Goal: Task Accomplishment & Management: Manage account settings

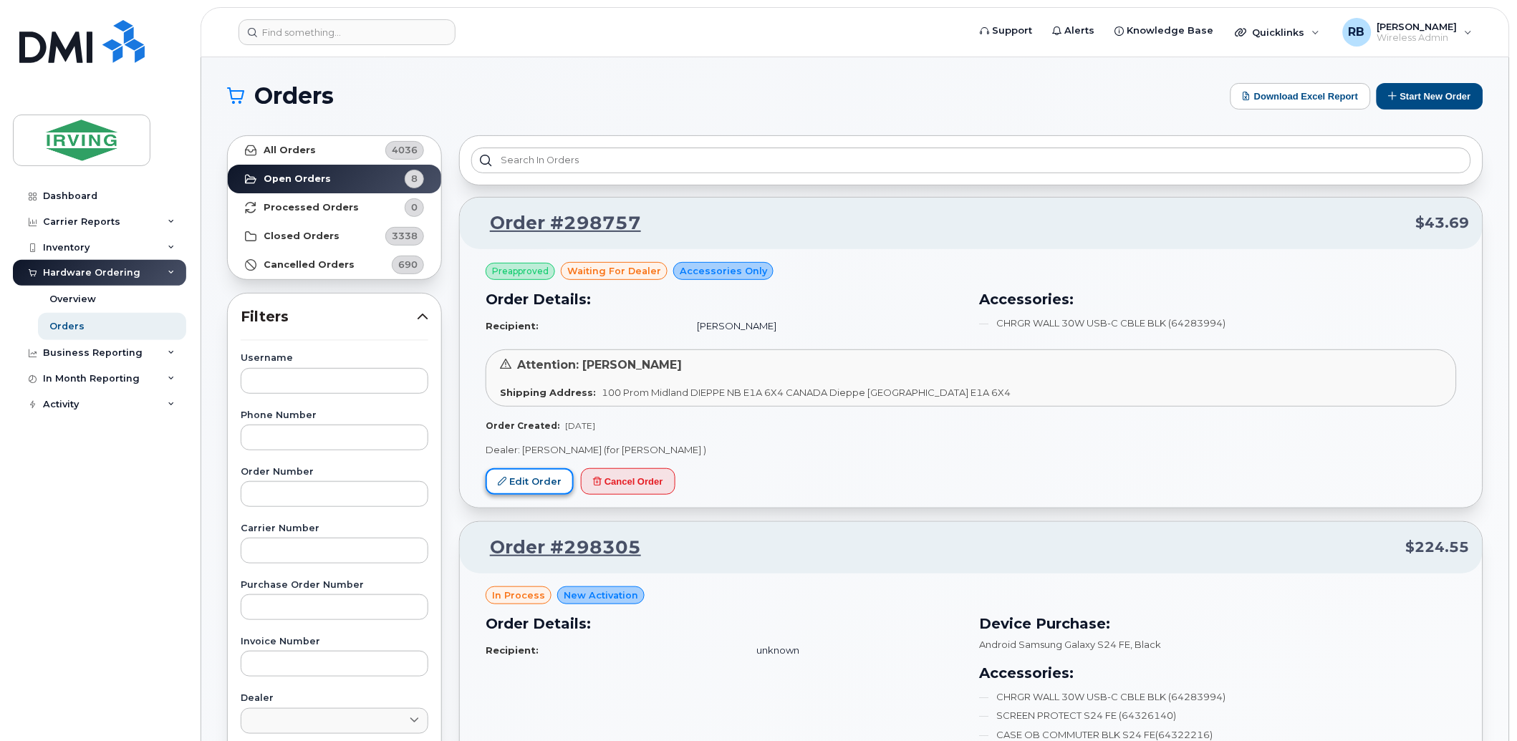
click at [534, 478] on link "Edit Order" at bounding box center [530, 481] width 88 height 27
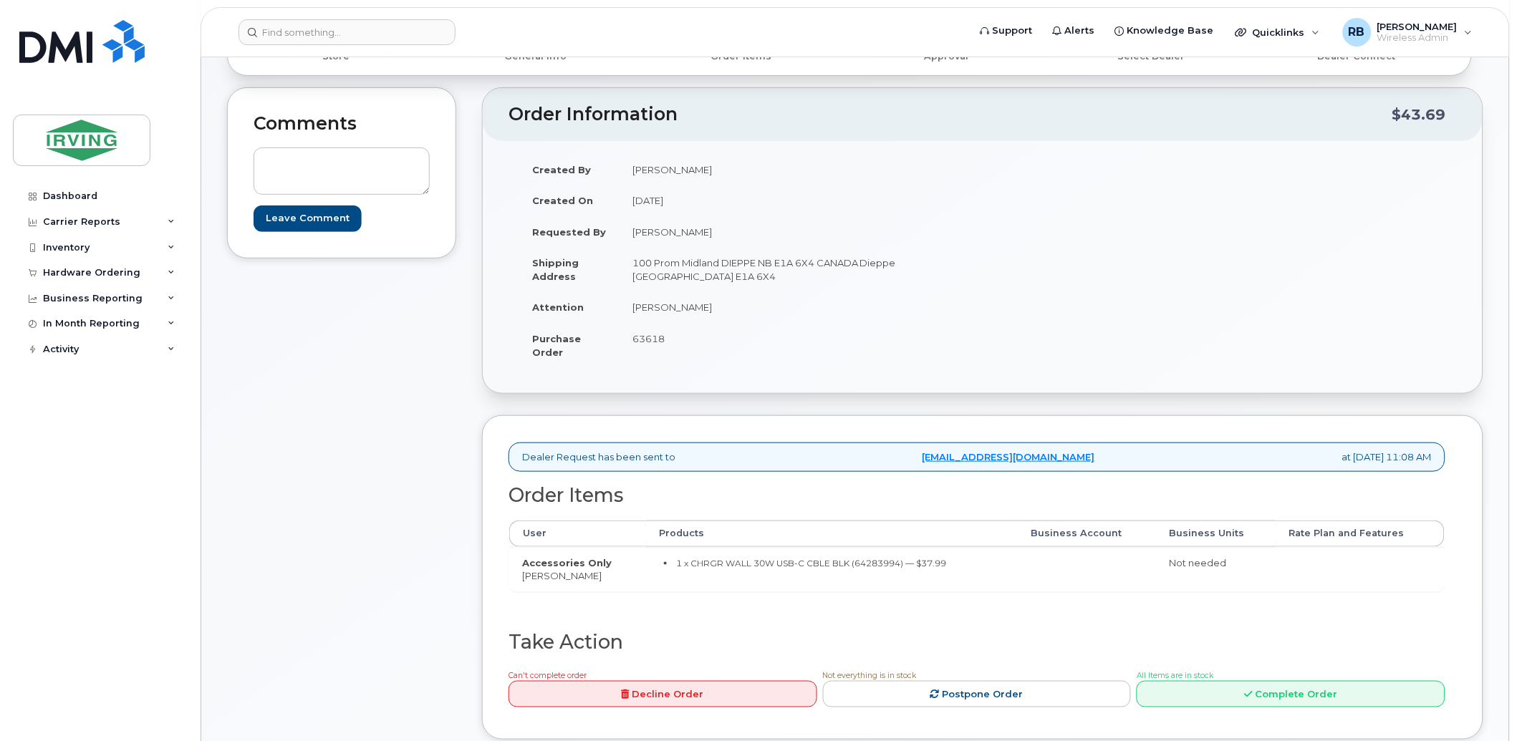
scroll to position [105, 0]
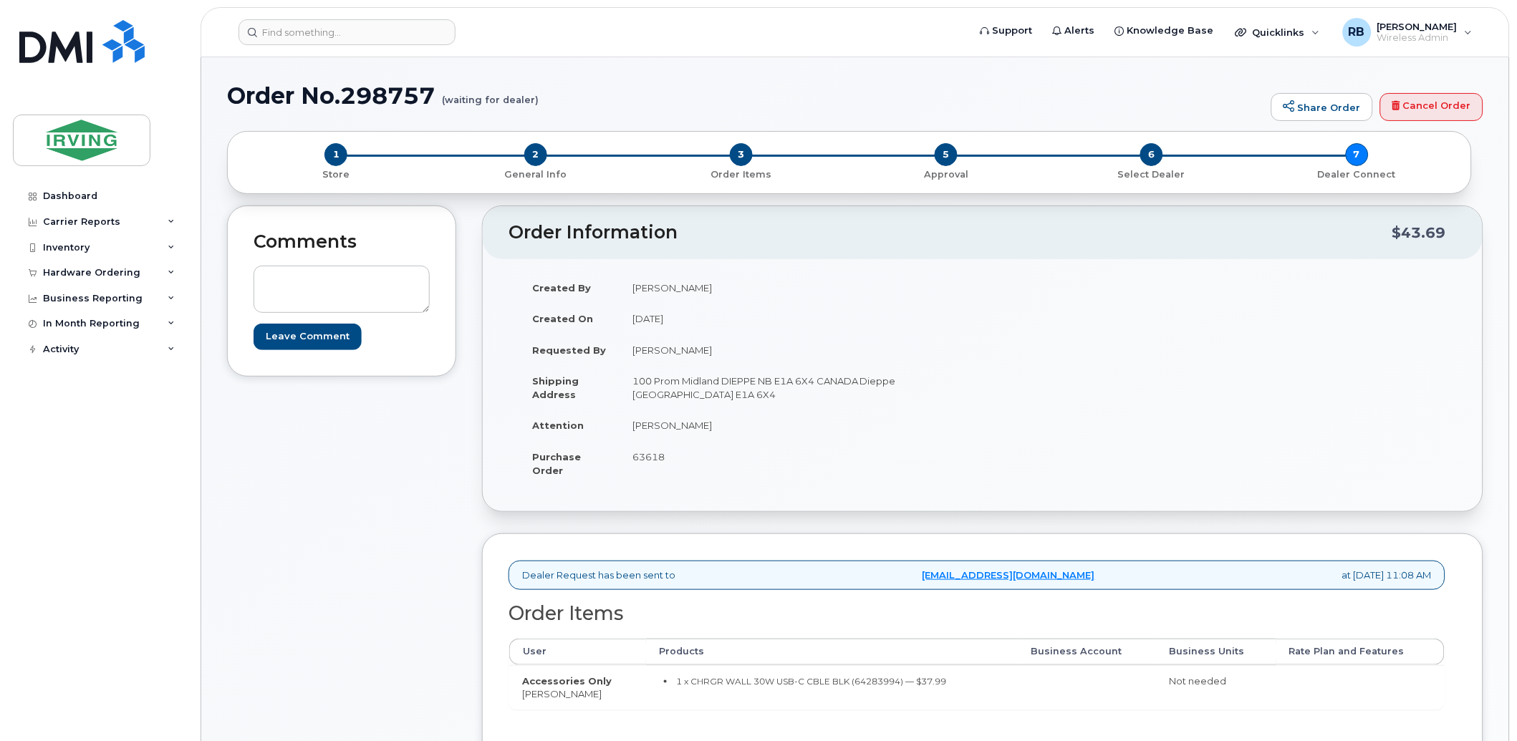
click at [656, 456] on span "63618" at bounding box center [648, 456] width 32 height 11
copy span "63618"
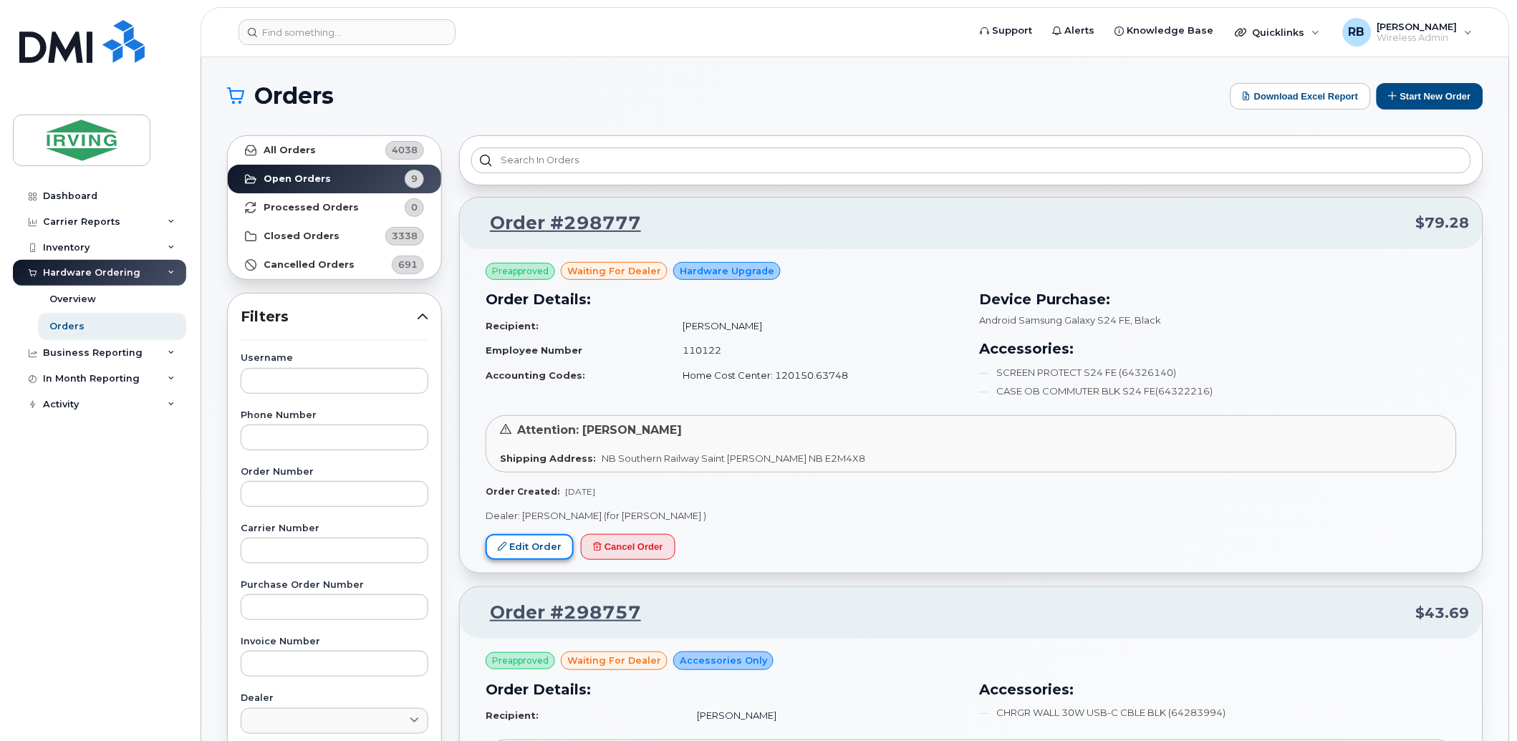
click at [521, 542] on link "Edit Order" at bounding box center [530, 547] width 88 height 27
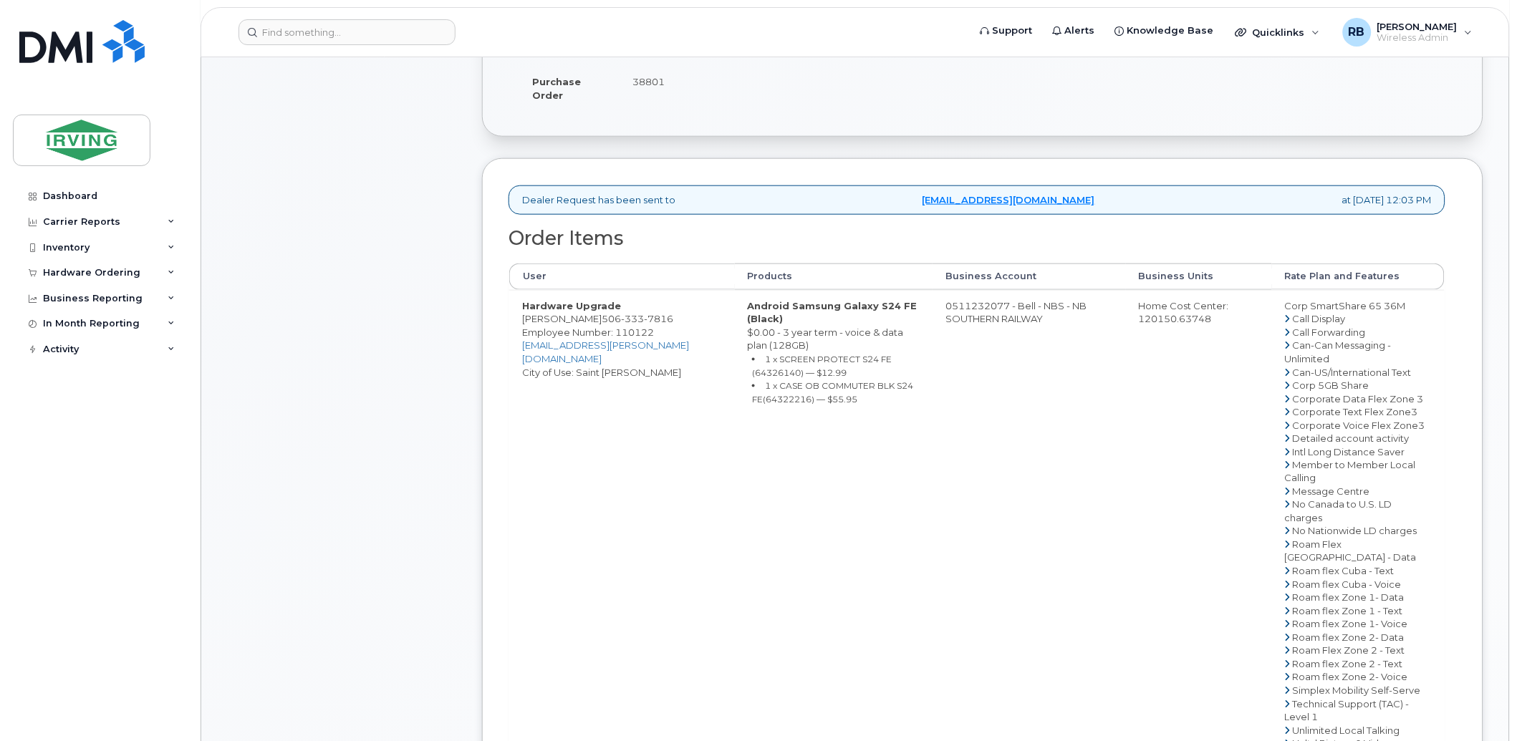
scroll to position [424, 0]
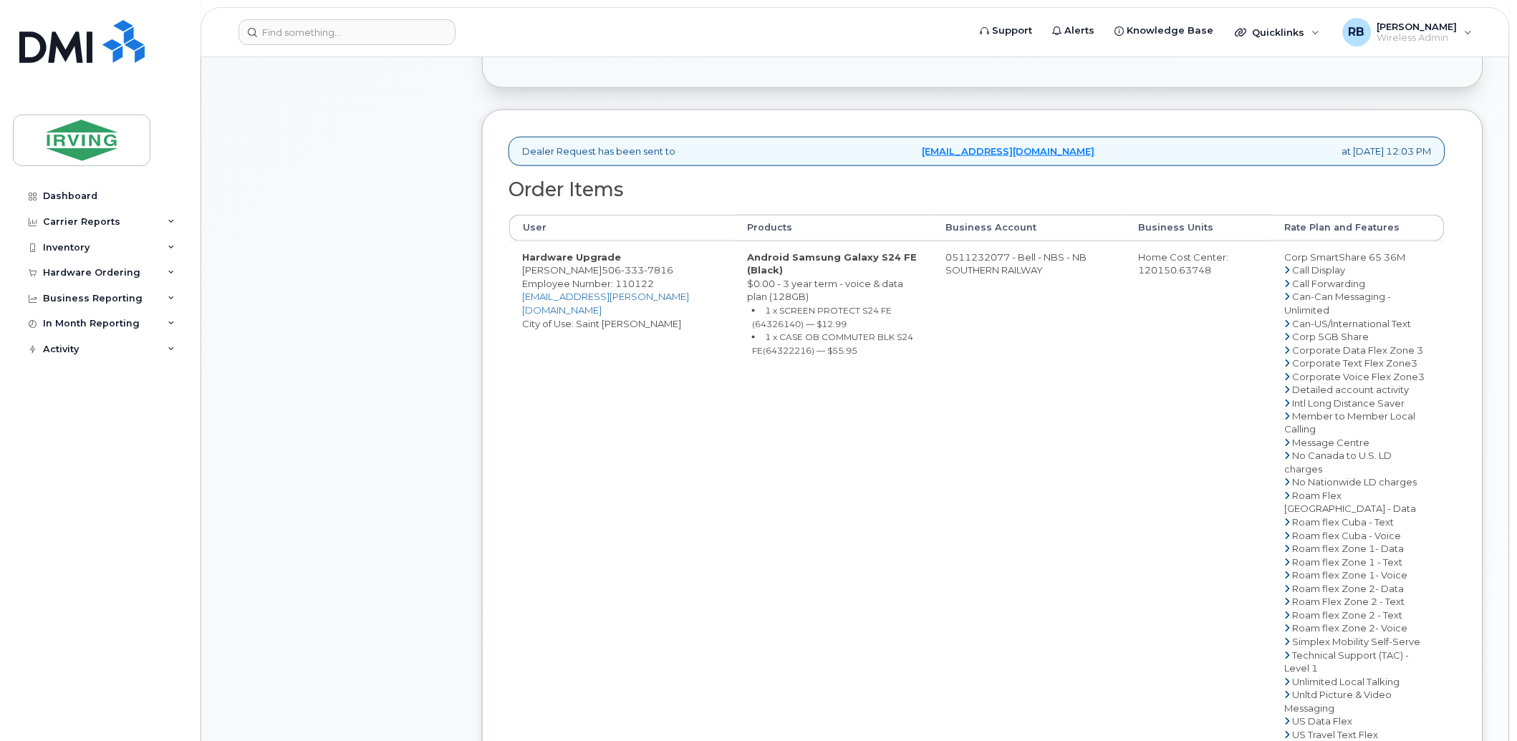
click at [637, 271] on span "333" at bounding box center [632, 269] width 23 height 11
copy span "[PHONE_NUMBER]"
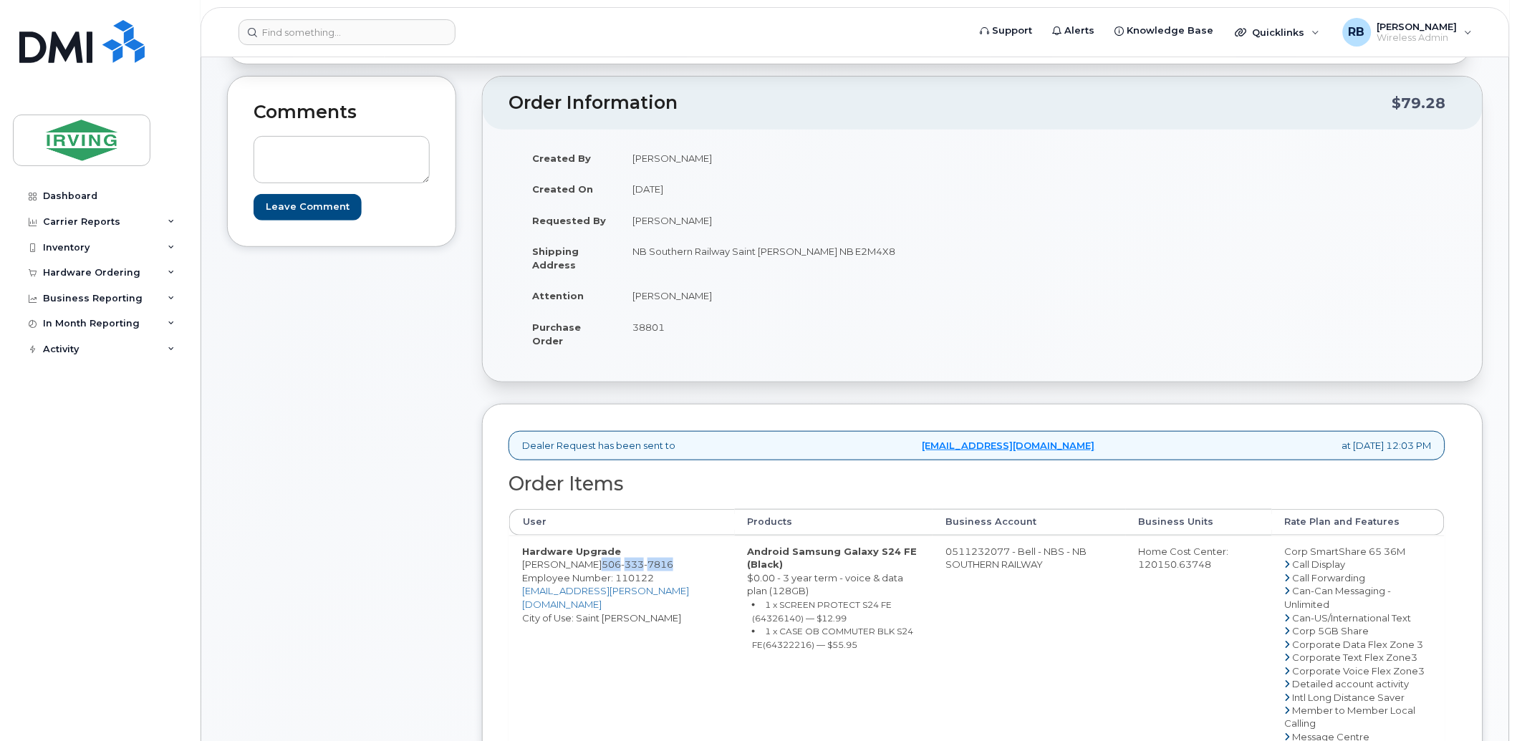
scroll to position [105, 0]
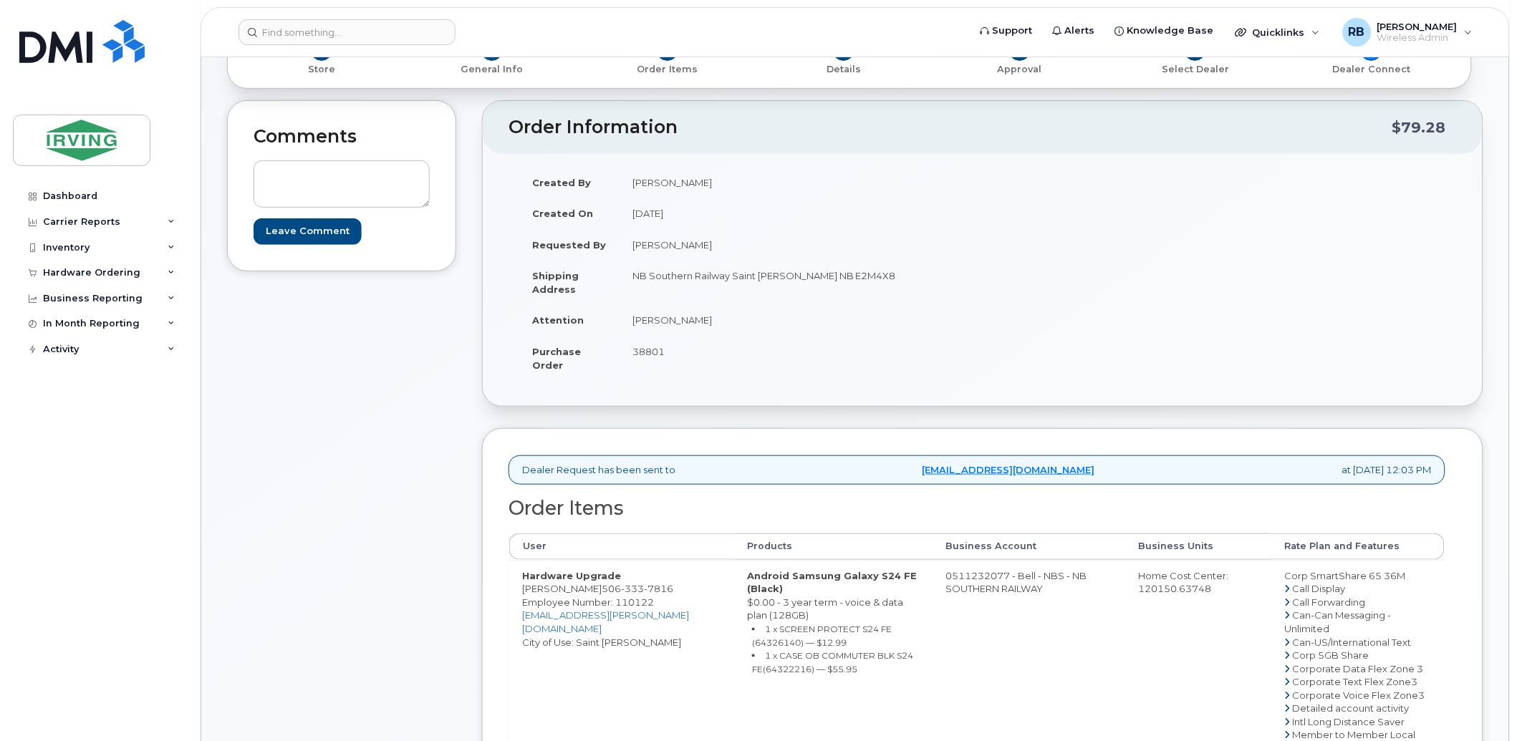
click at [461, 362] on div "Comments Leave Comment Order Information $79.28 Created By [PERSON_NAME] Create…" at bounding box center [855, 683] width 1256 height 1166
drag, startPoint x: 685, startPoint y: 324, endPoint x: 632, endPoint y: 330, distance: 53.3
click at [632, 330] on td "[PERSON_NAME]" at bounding box center [796, 320] width 352 height 32
copy td "[PERSON_NAME]"
drag, startPoint x: 592, startPoint y: 589, endPoint x: 521, endPoint y: 591, distance: 70.9
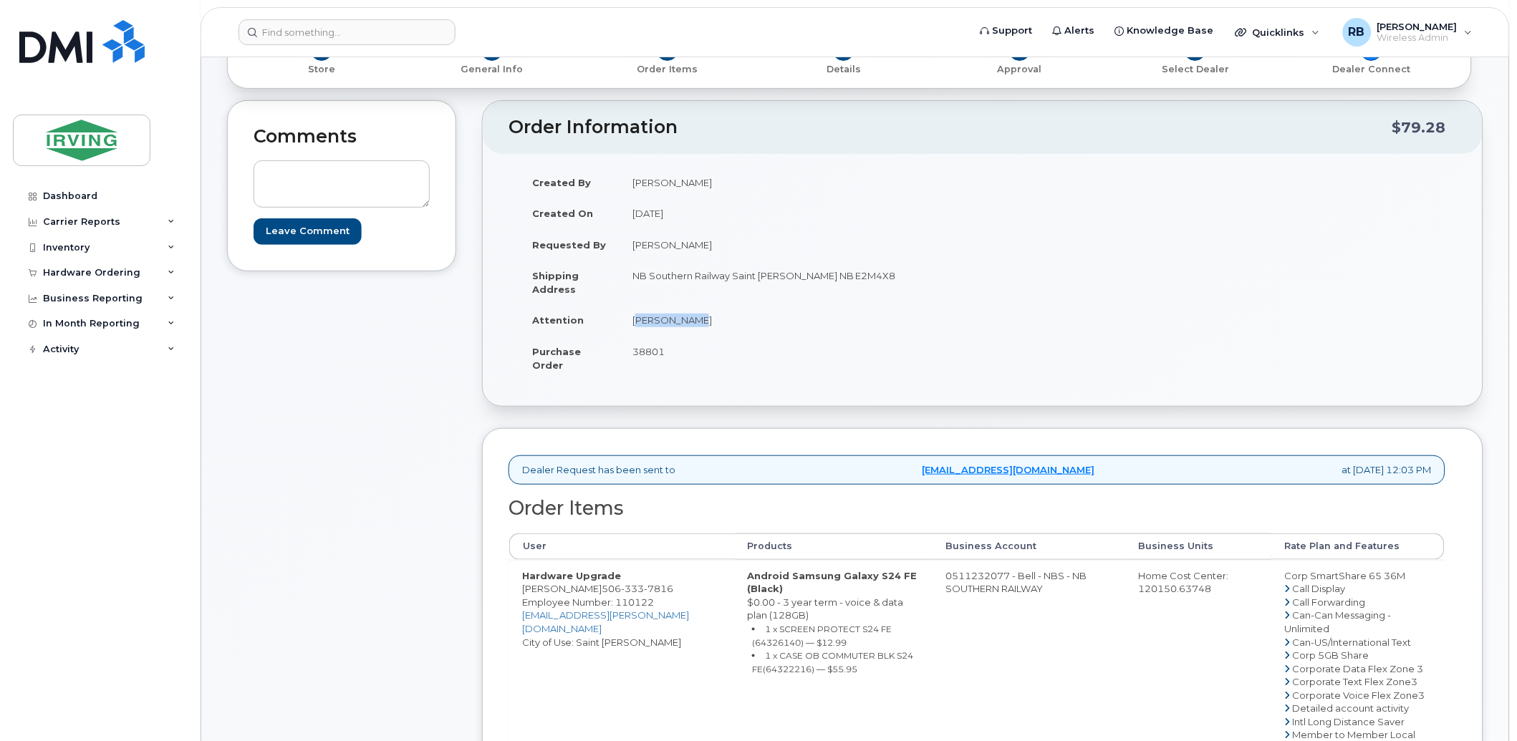
copy td "[PERSON_NAME]"
click at [459, 483] on div "Comments Leave Comment Order Information $79.28 Created By [PERSON_NAME] Create…" at bounding box center [855, 683] width 1256 height 1166
drag, startPoint x: 591, startPoint y: 589, endPoint x: 523, endPoint y: 587, distance: 68.1
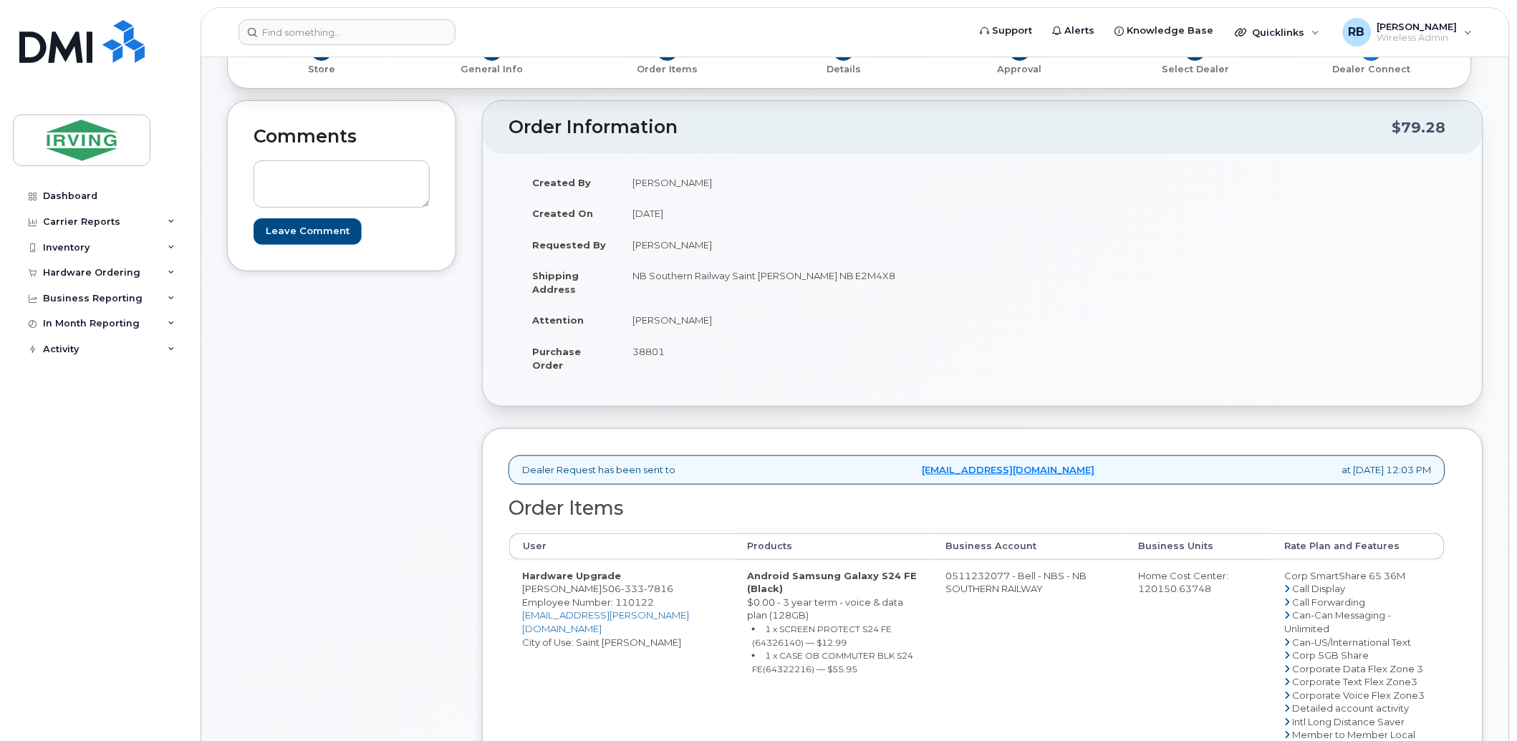
copy td "[PERSON_NAME]"
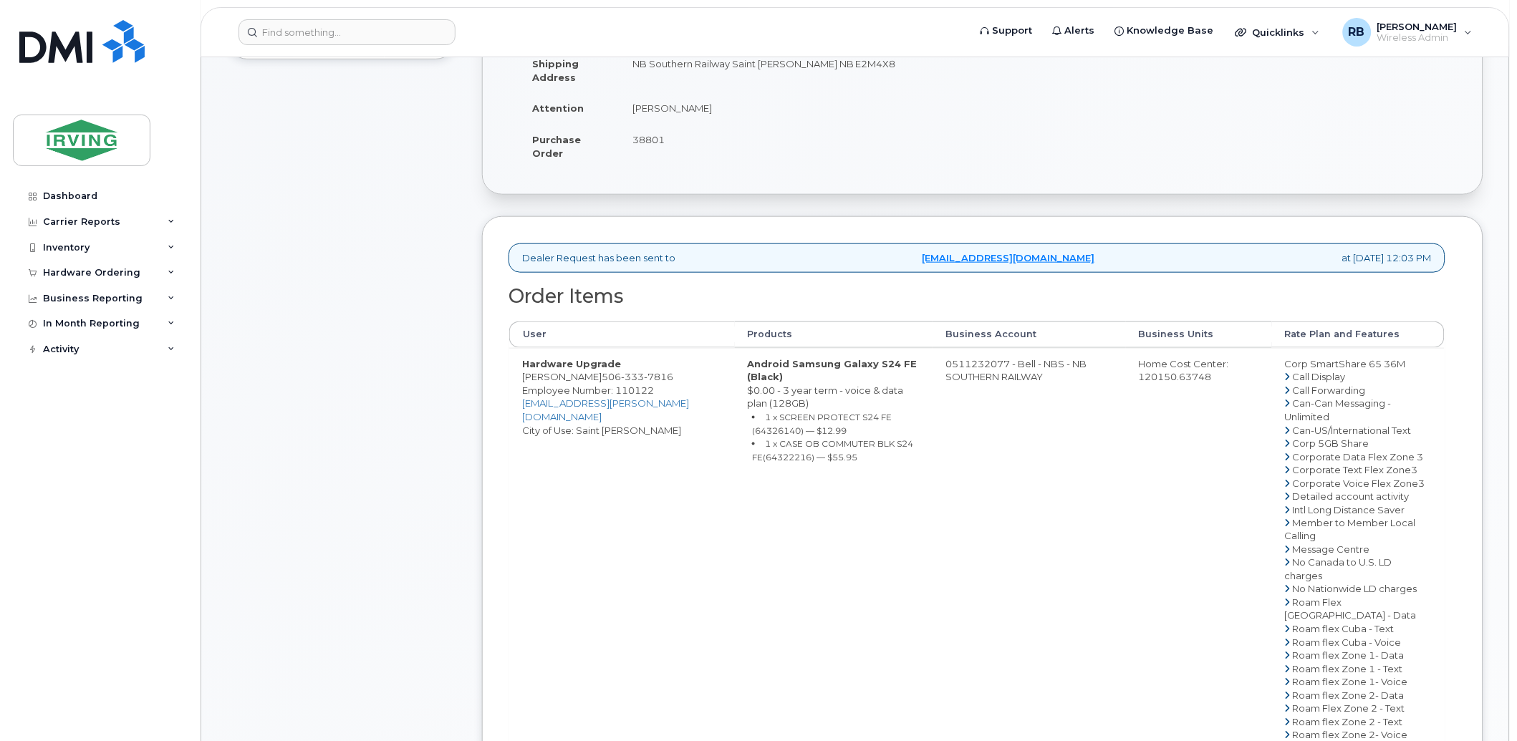
scroll to position [318, 0]
click at [752, 420] on small "1 x SCREEN PROTECT S24 FE (64326140) — $12.99" at bounding box center [822, 423] width 140 height 24
copy small "64326140"
click at [760, 446] on small "1 x CASE OB COMMUTER BLK S24 FE(64322216) — $55.95" at bounding box center [832, 450] width 161 height 24
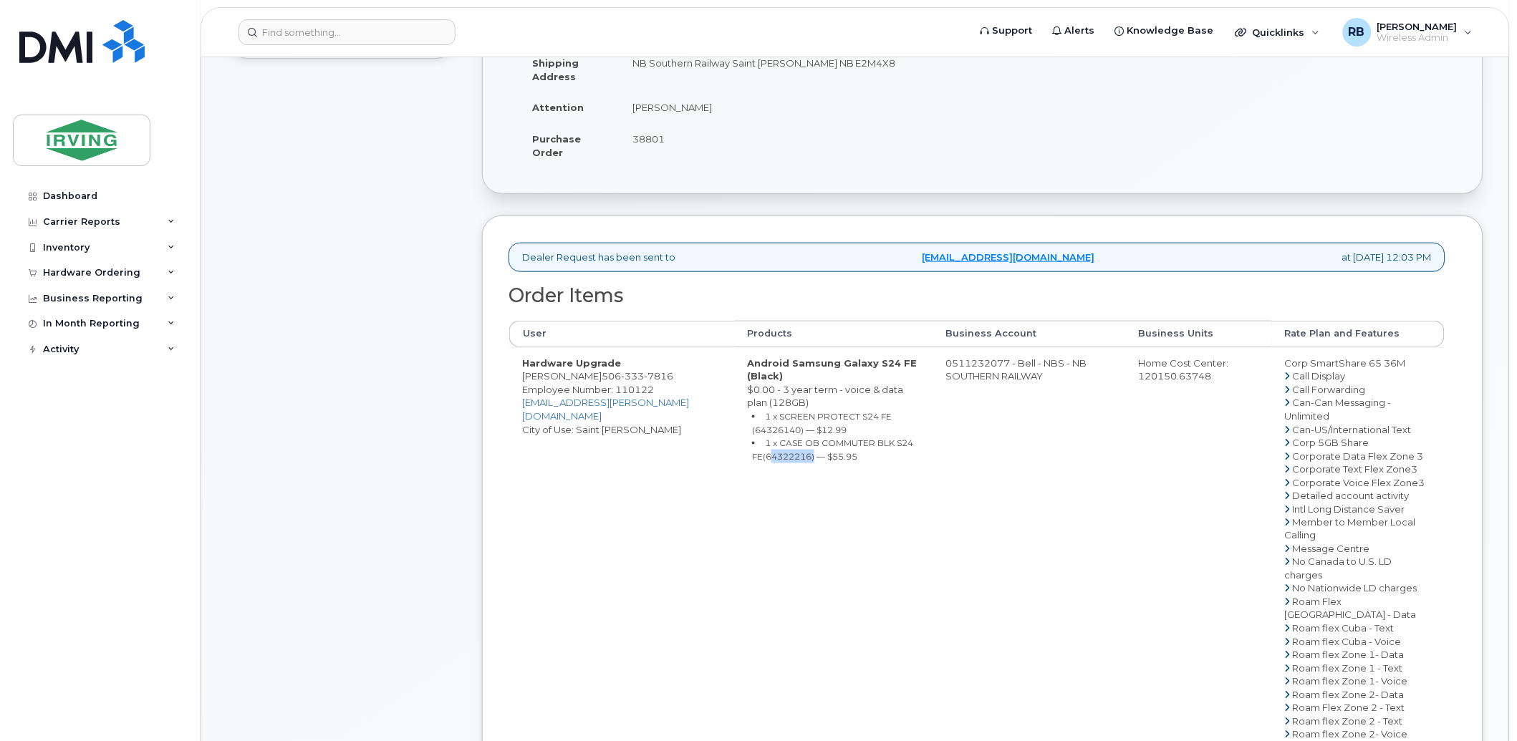
click at [760, 446] on small "1 x CASE OB COMMUTER BLK S24 FE(64322216) — $55.95" at bounding box center [832, 450] width 161 height 24
copy small "64322216"
click at [418, 418] on div "Comments Leave Comment" at bounding box center [341, 471] width 229 height 1166
click at [960, 358] on td "0511232077 - Bell - NBS - NB SOUTHERN RAILWAY" at bounding box center [1029, 615] width 193 height 536
drag, startPoint x: 938, startPoint y: 362, endPoint x: 998, endPoint y: 363, distance: 59.5
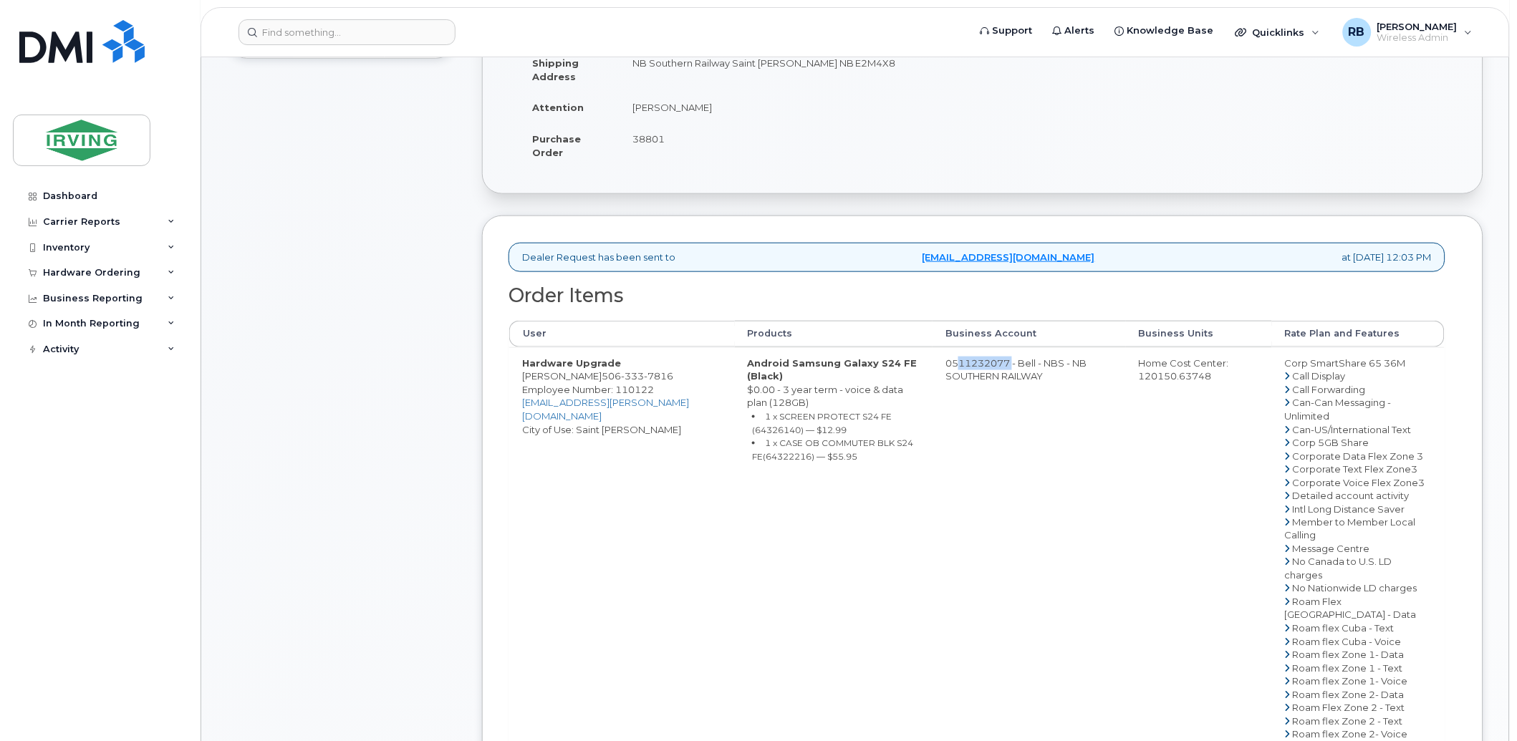
click at [998, 363] on td "0511232077 - Bell - NBS - NB SOUTHERN RAILWAY" at bounding box center [1029, 615] width 193 height 536
copy td "511232077"
click at [644, 380] on span "7816" at bounding box center [658, 375] width 29 height 11
copy span "[PHONE_NUMBER]"
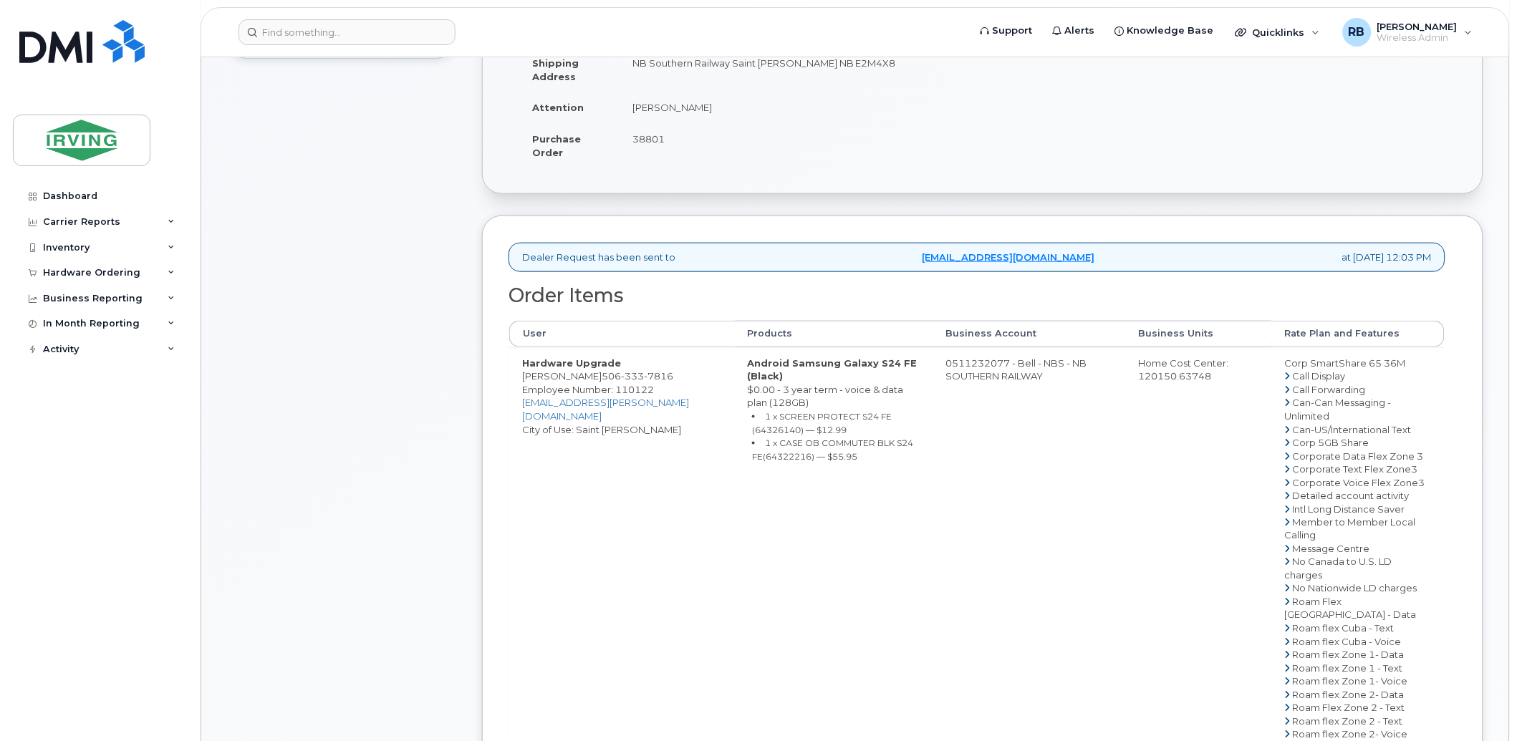
click at [423, 297] on div "Comments Leave Comment" at bounding box center [341, 471] width 229 height 1166
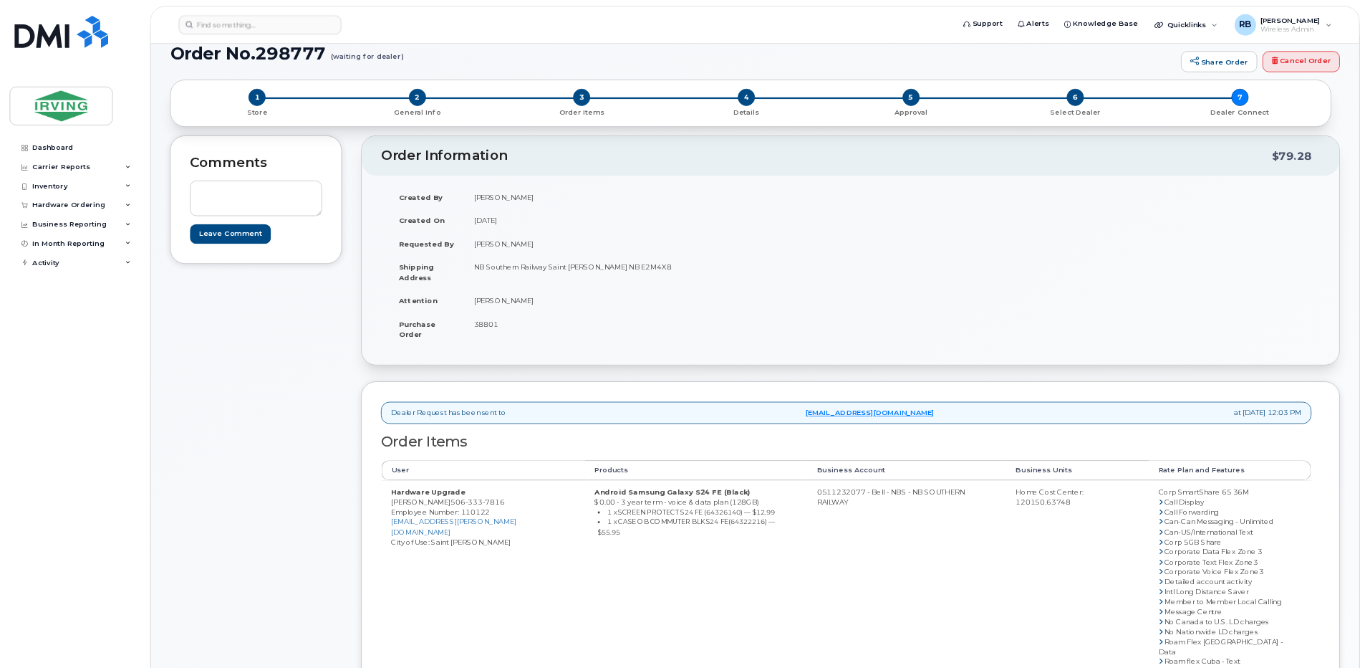
scroll to position [0, 0]
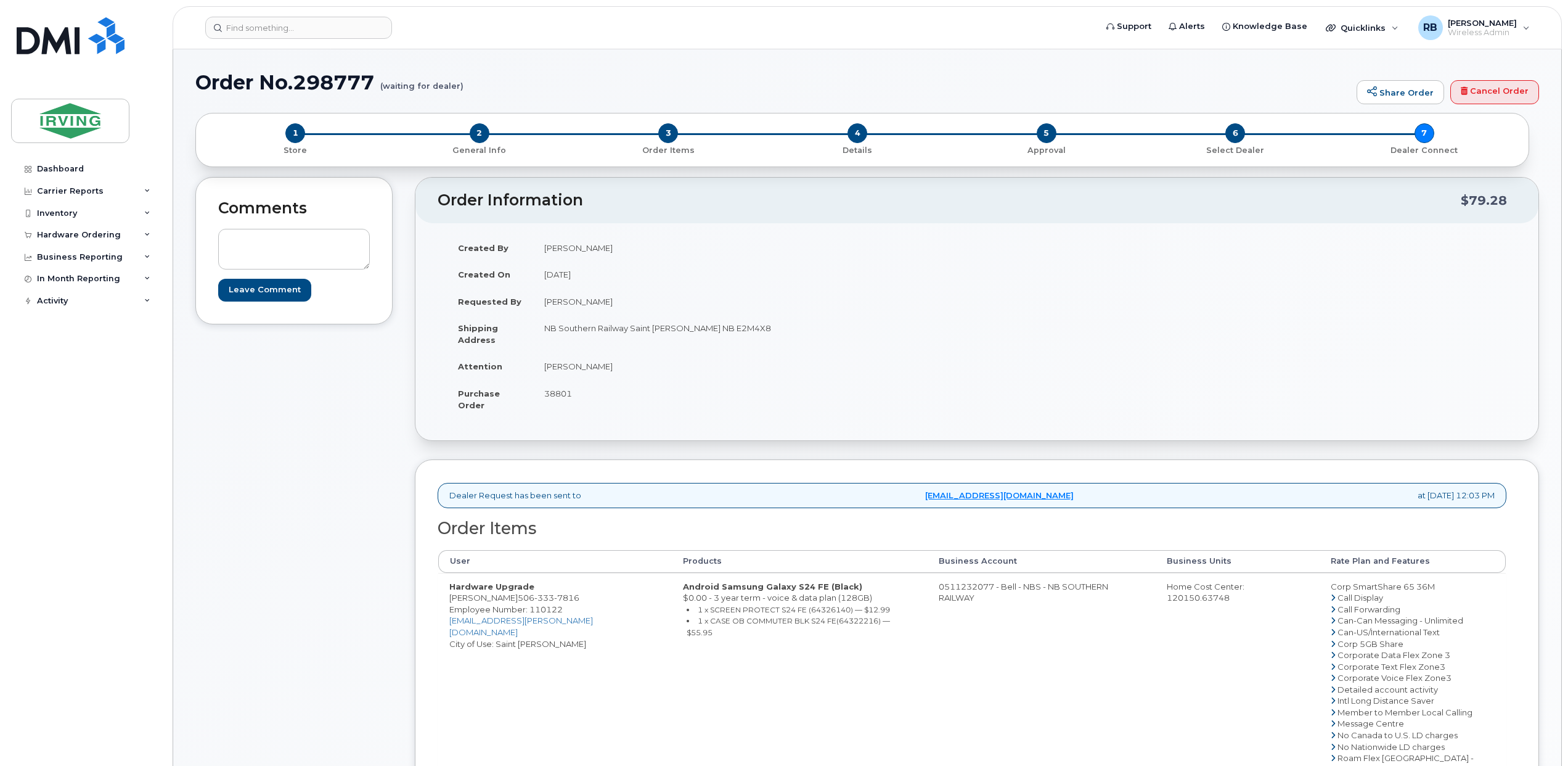
click at [392, 516] on div "Comments Leave Comment" at bounding box center [293, 651] width 197 height 947
